Goal: Task Accomplishment & Management: Manage account settings

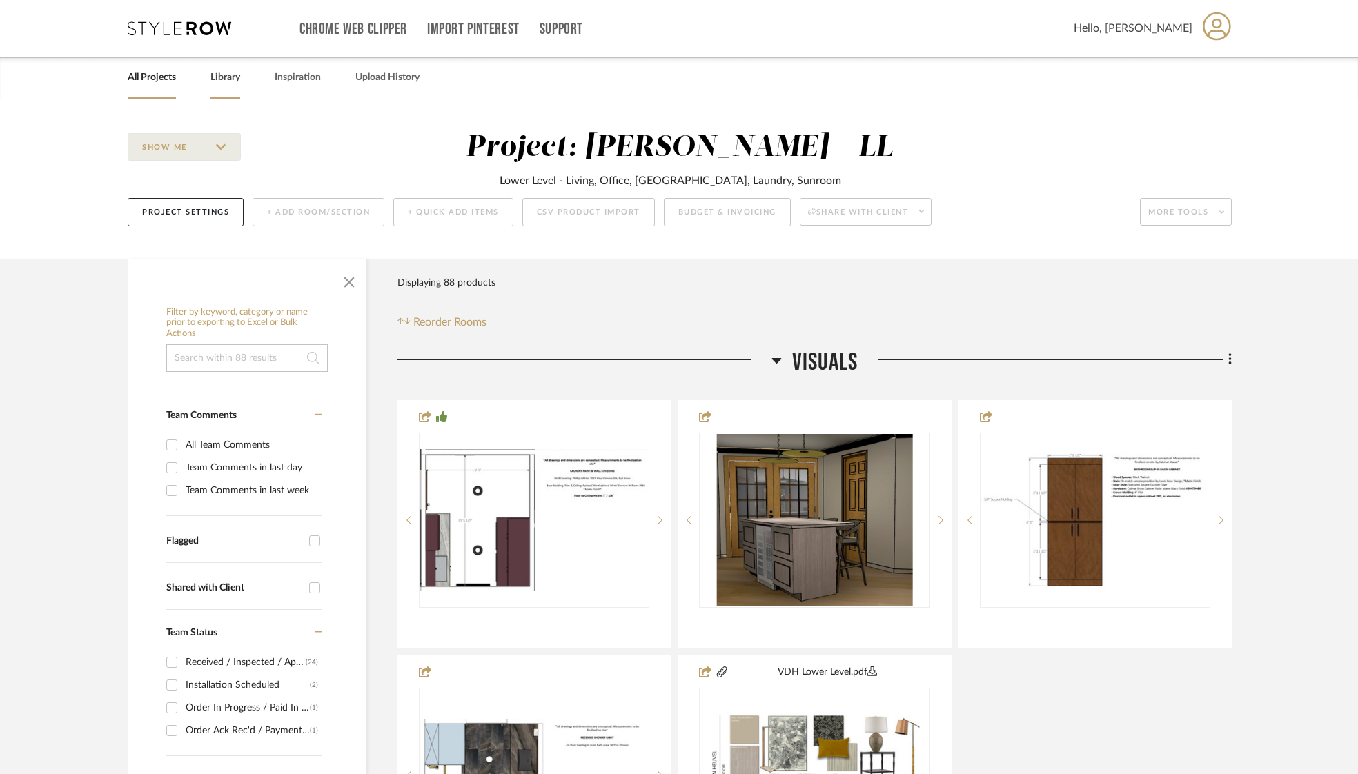
click at [231, 81] on link "Library" at bounding box center [225, 77] width 30 height 19
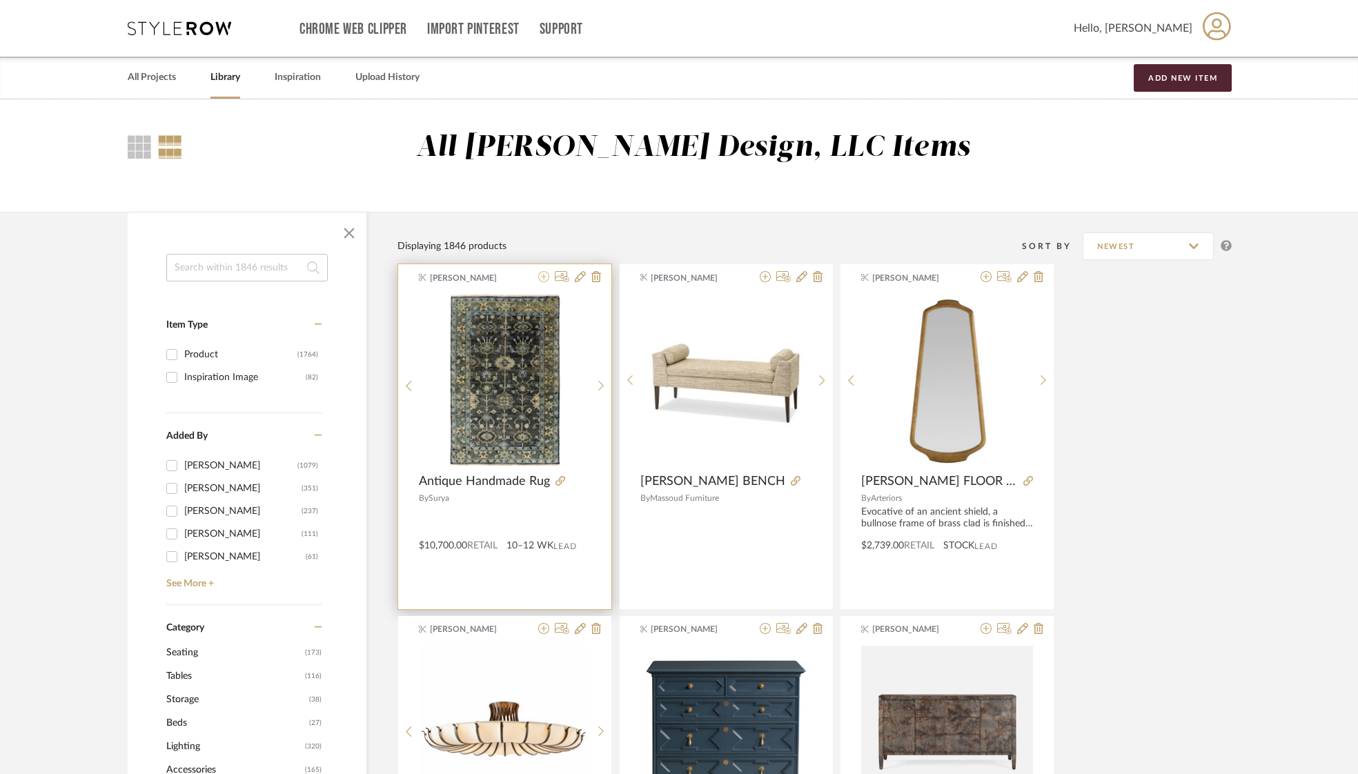
click at [543, 282] on icon at bounding box center [543, 276] width 11 height 11
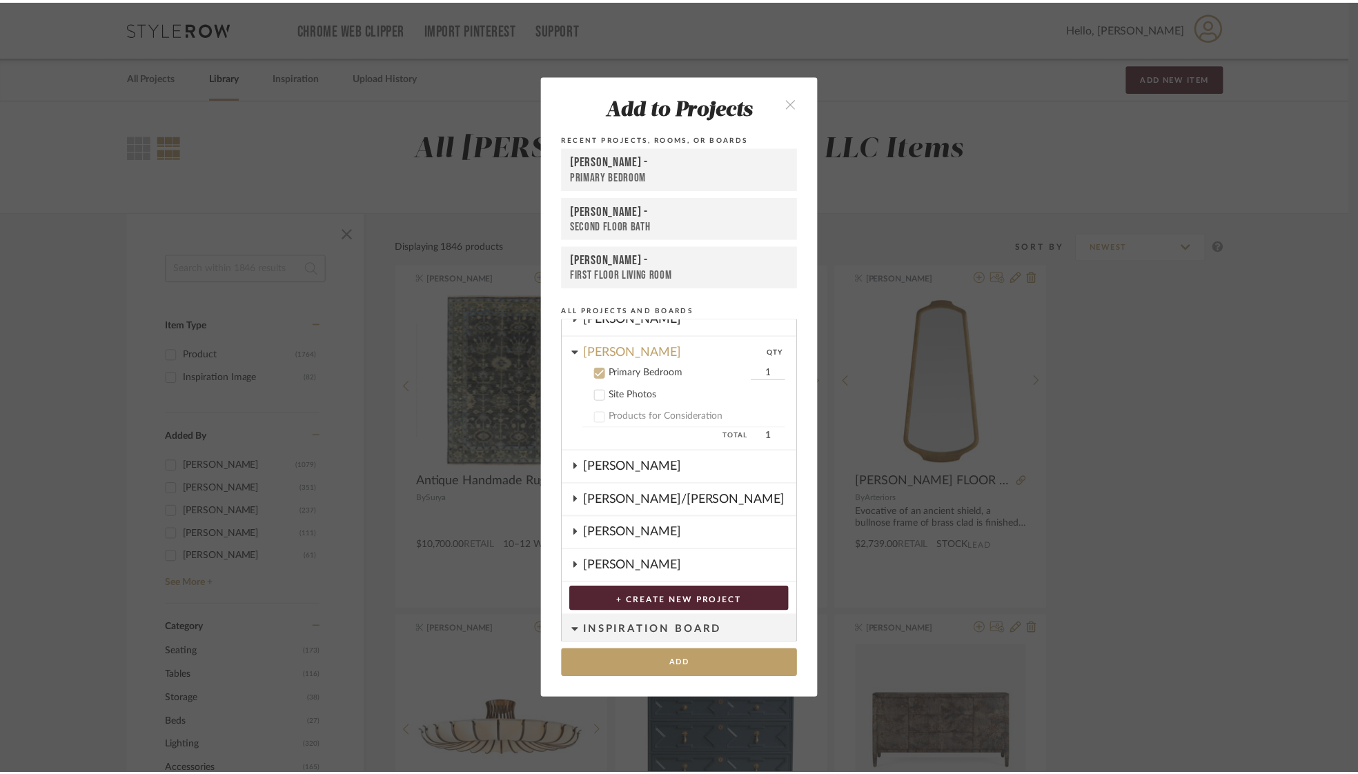
scroll to position [297, 0]
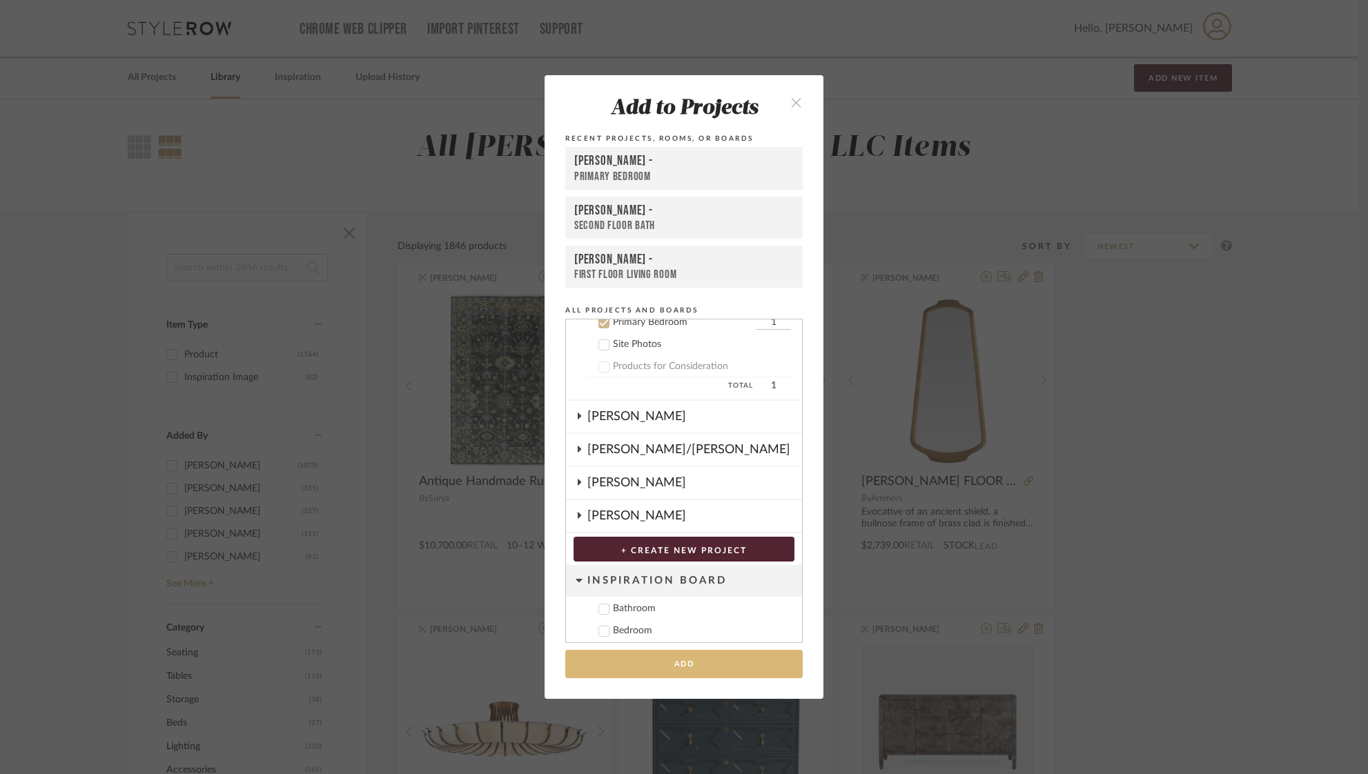
click at [660, 667] on button "Add" at bounding box center [683, 664] width 237 height 28
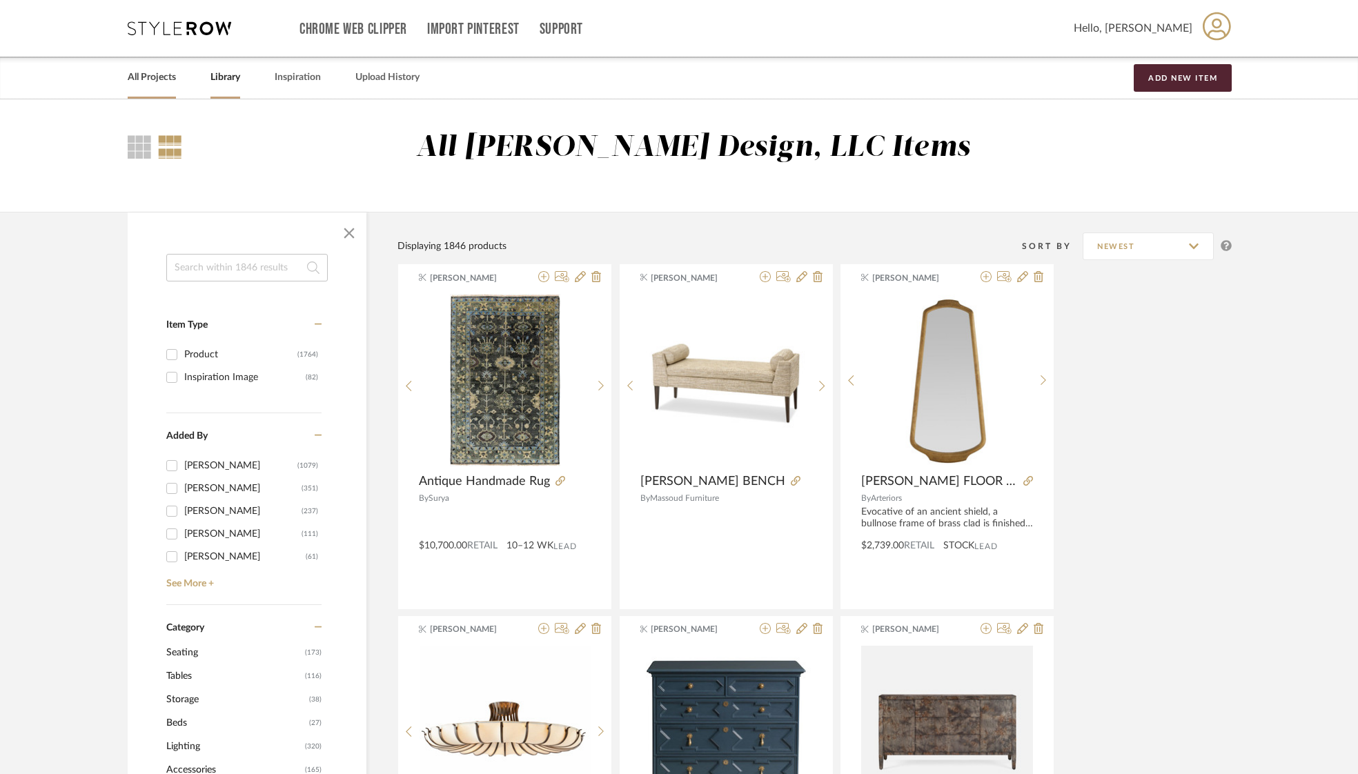
click at [159, 81] on link "All Projects" at bounding box center [152, 77] width 48 height 19
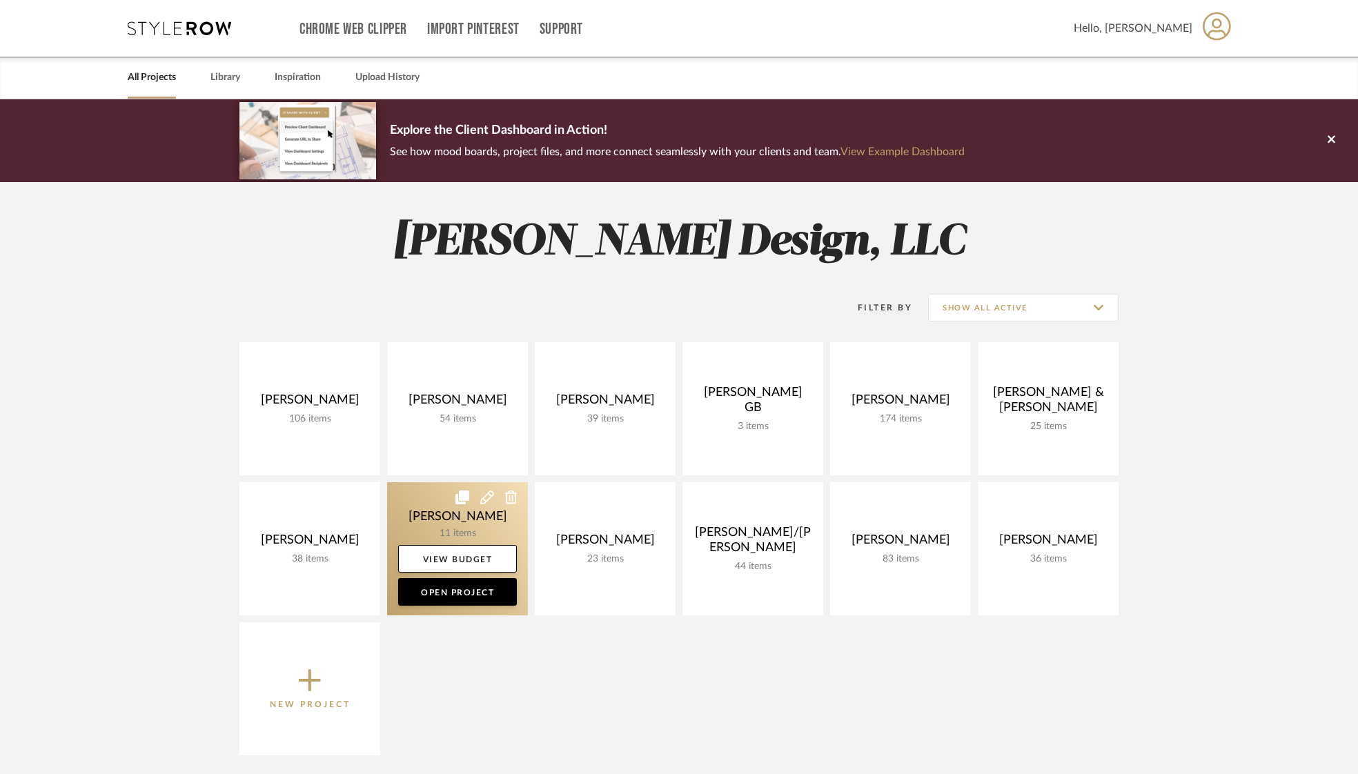
click at [476, 519] on link at bounding box center [457, 548] width 141 height 133
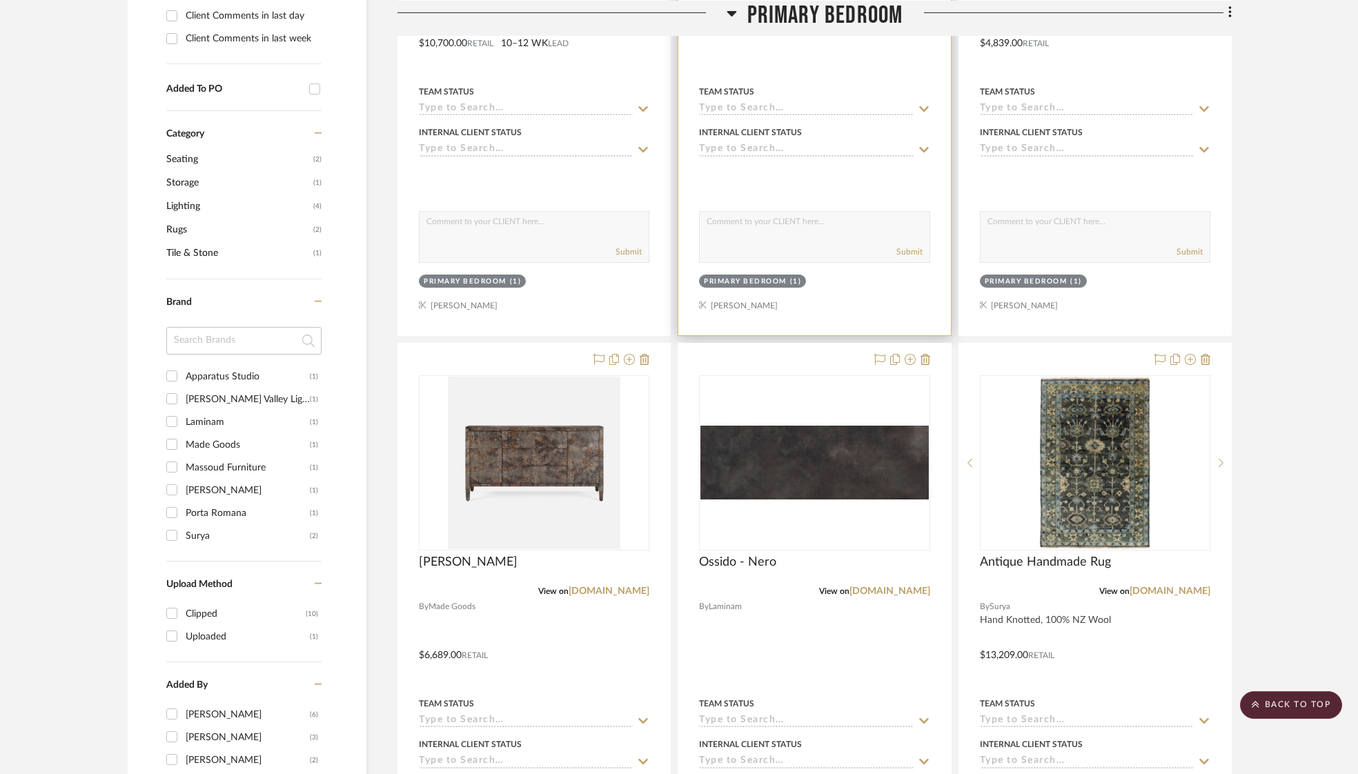
scroll to position [647, 0]
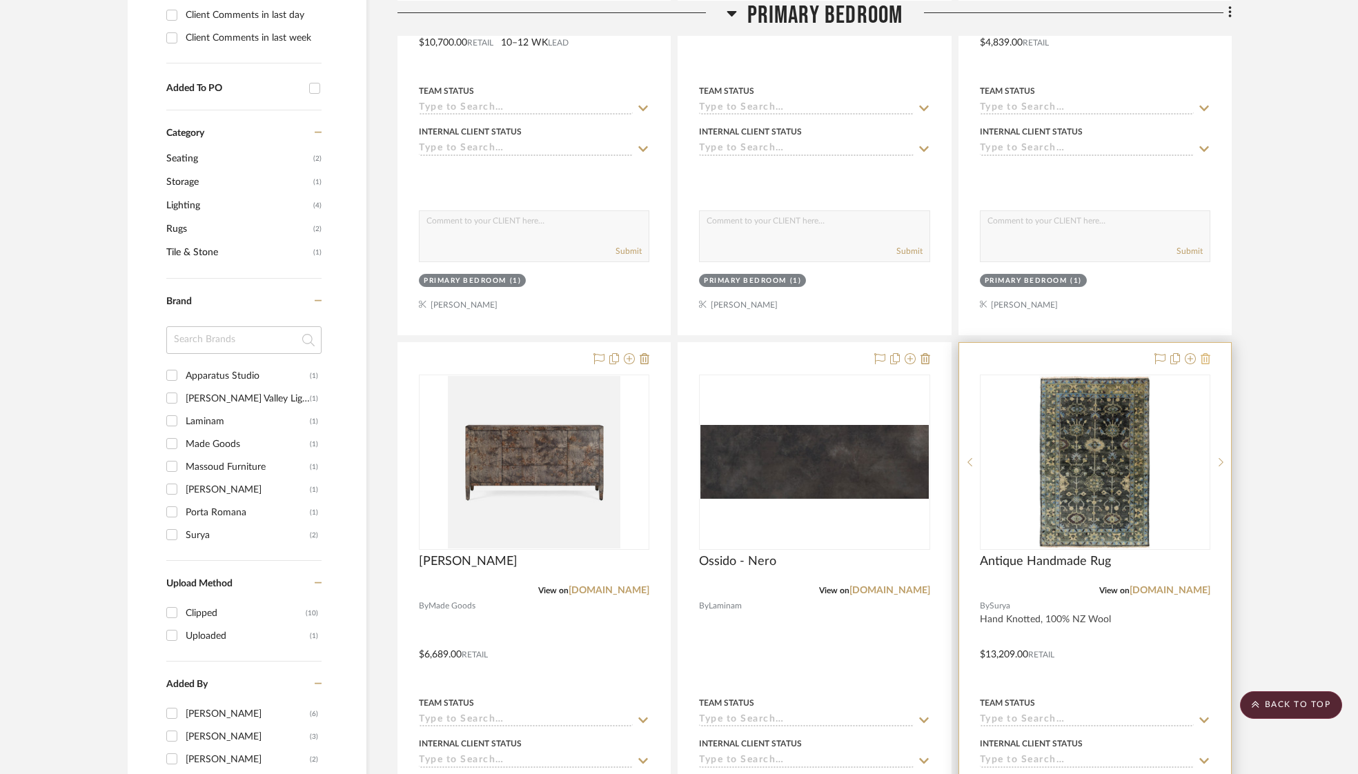
click at [1204, 355] on icon at bounding box center [1206, 358] width 10 height 11
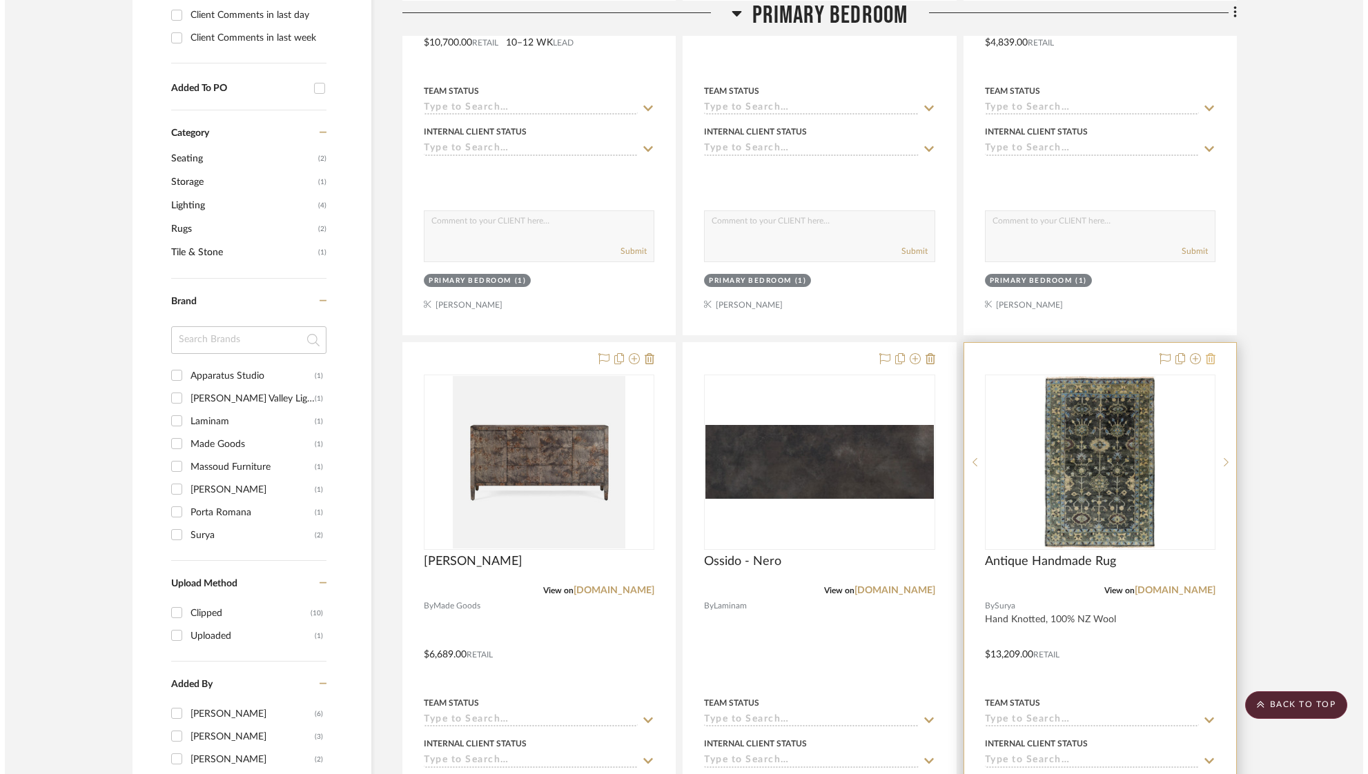
scroll to position [0, 0]
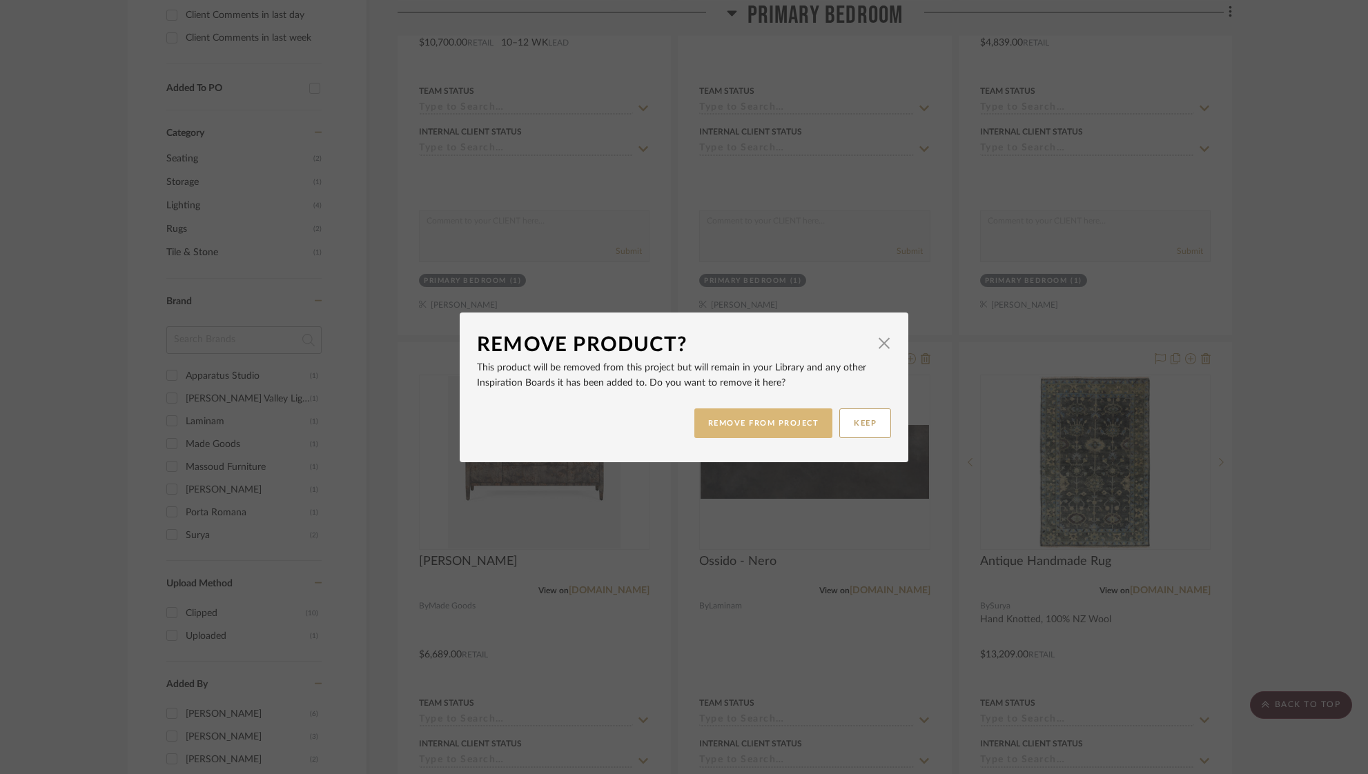
click at [754, 428] on button "REMOVE FROM PROJECT" at bounding box center [763, 424] width 139 height 30
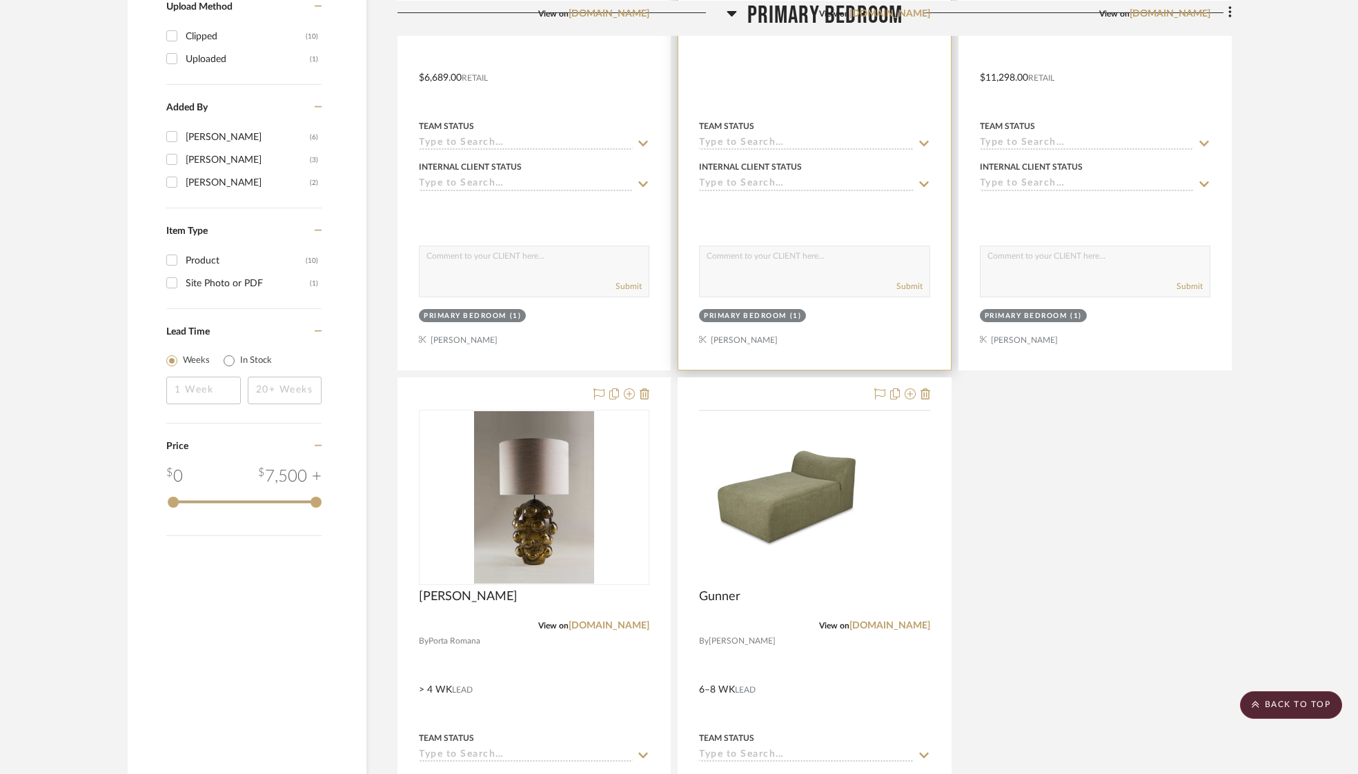
scroll to position [1224, 0]
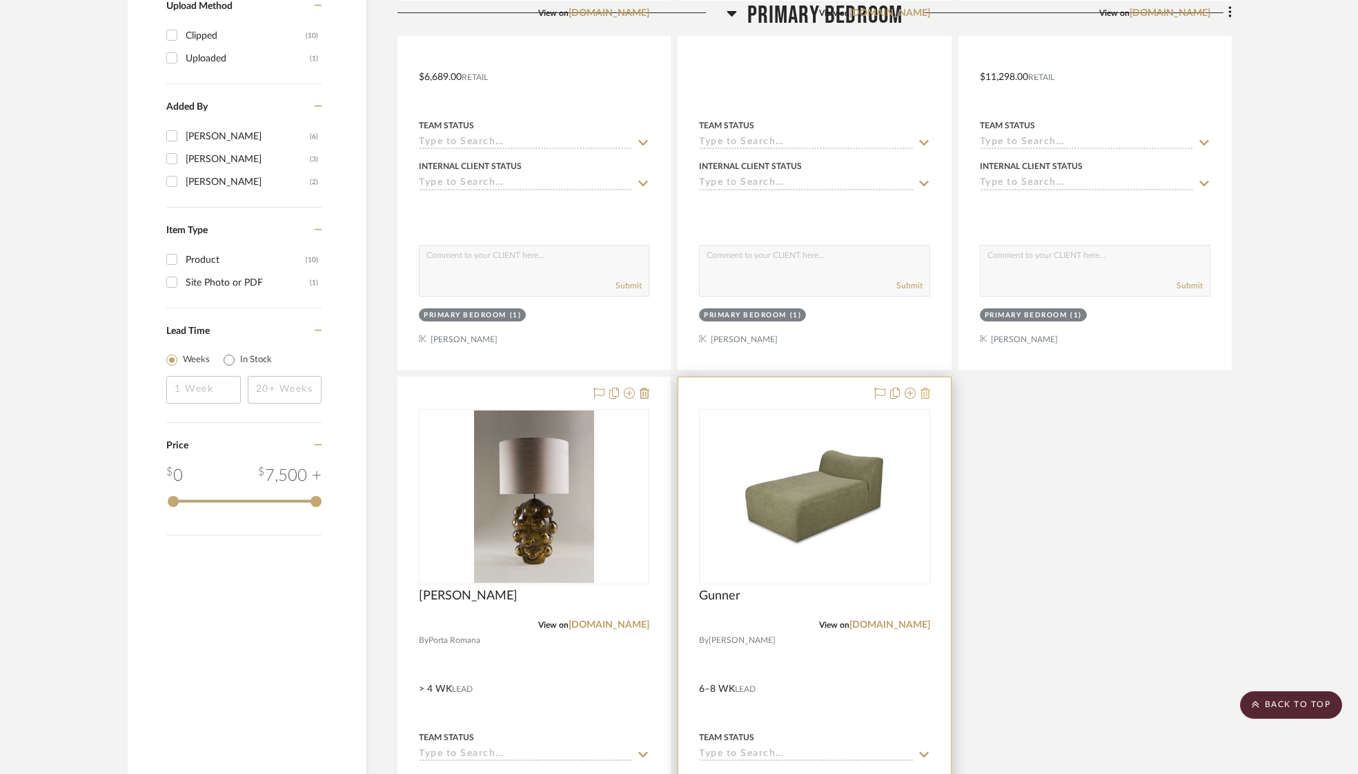
click at [923, 388] on icon at bounding box center [926, 393] width 10 height 11
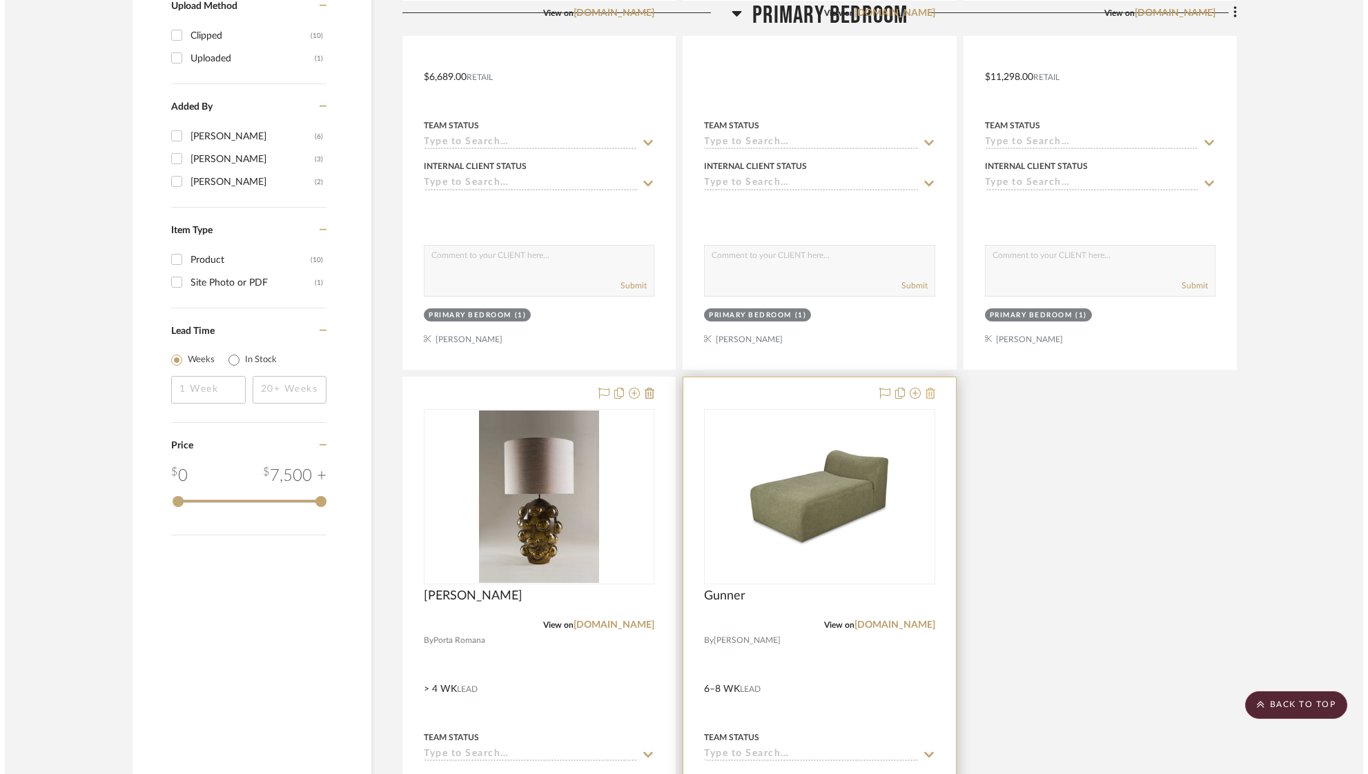
scroll to position [0, 0]
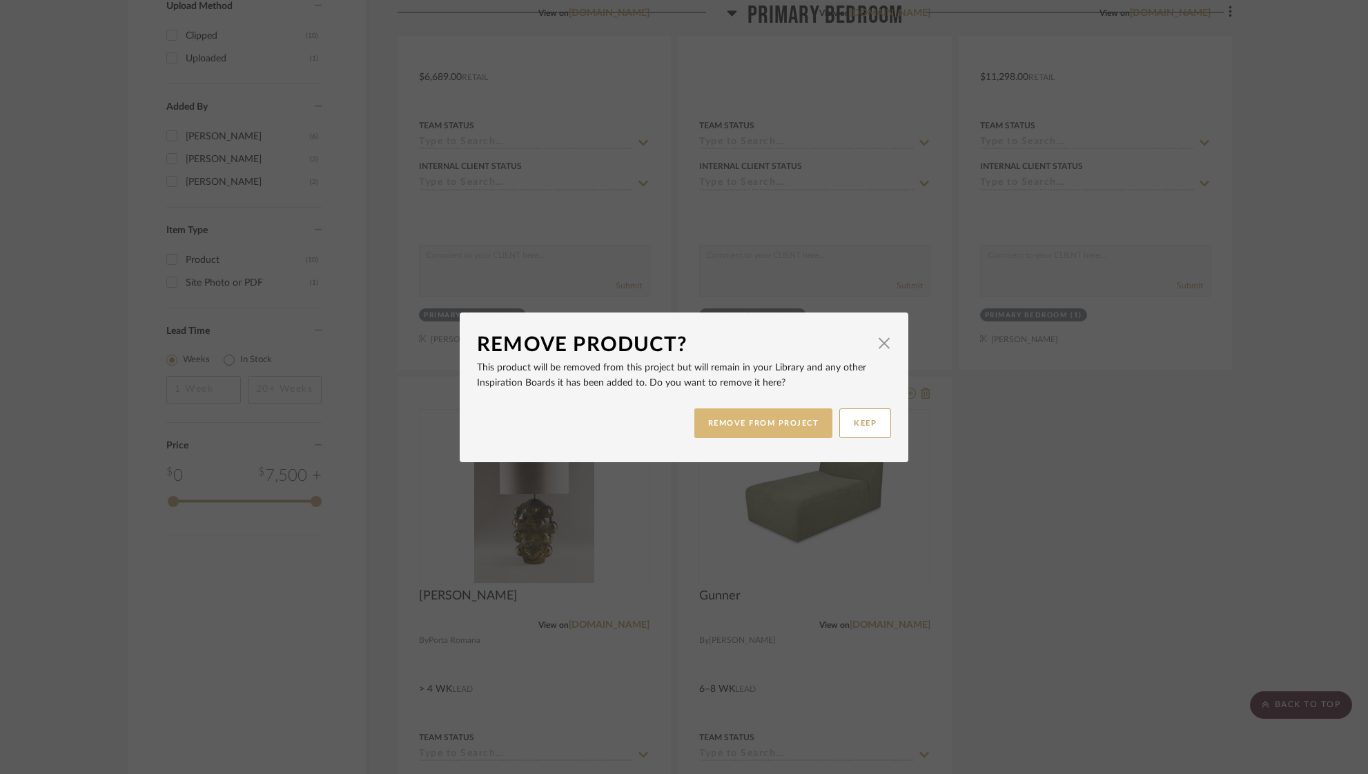
click at [806, 420] on button "REMOVE FROM PROJECT" at bounding box center [763, 424] width 139 height 30
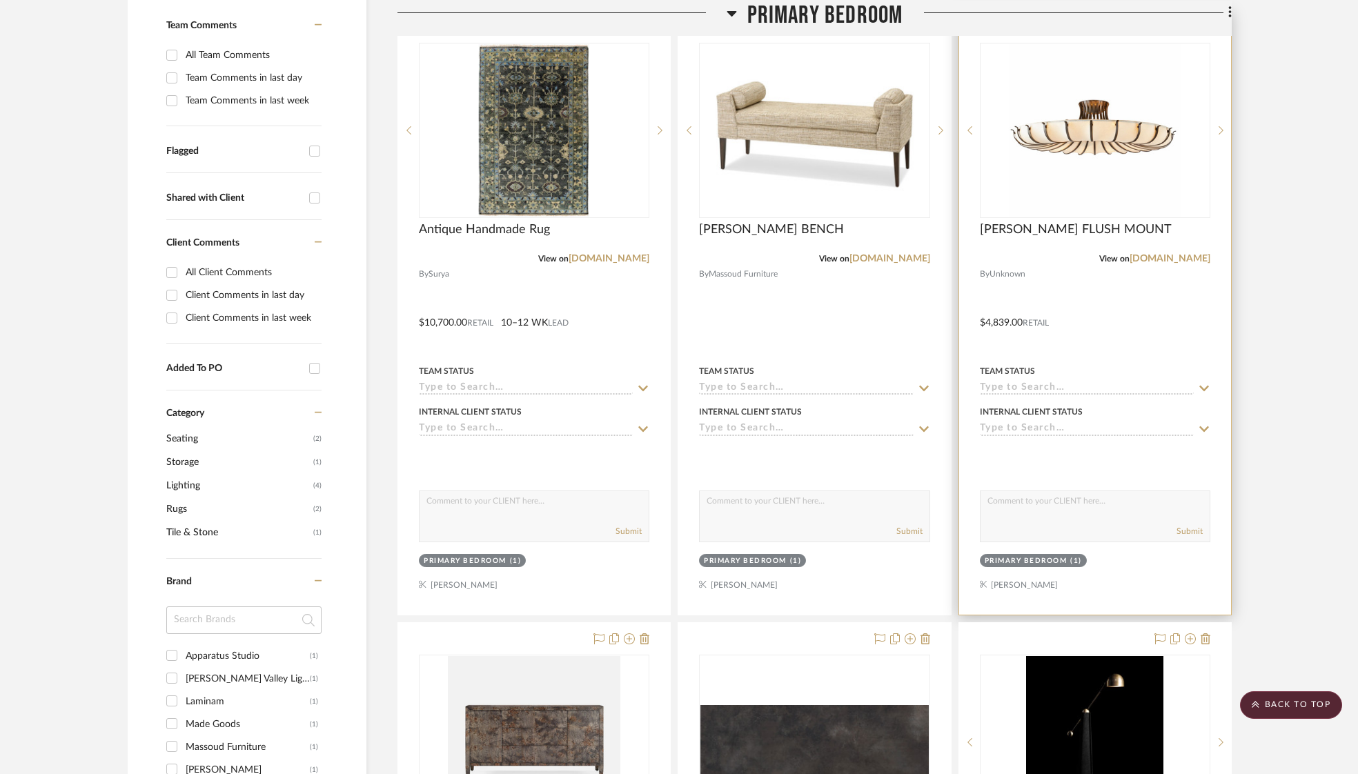
scroll to position [371, 0]
